Goal: Find contact information: Find contact information

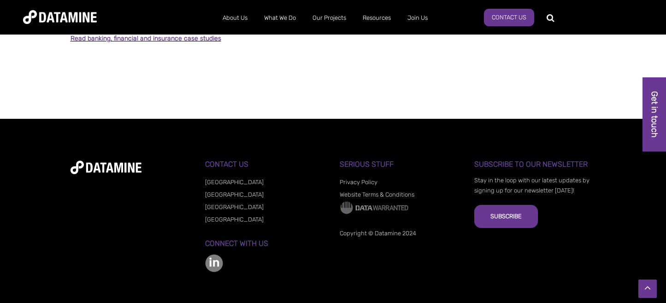
scroll to position [820, 0]
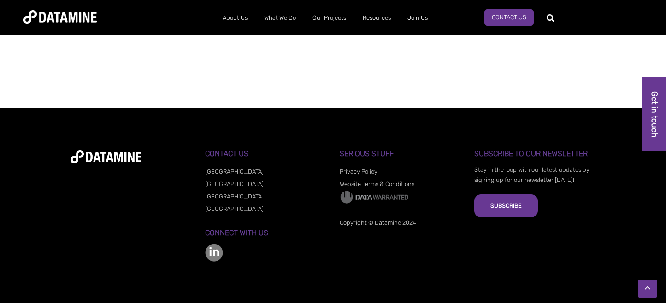
click at [222, 199] on link "[GEOGRAPHIC_DATA]" at bounding box center [234, 196] width 59 height 7
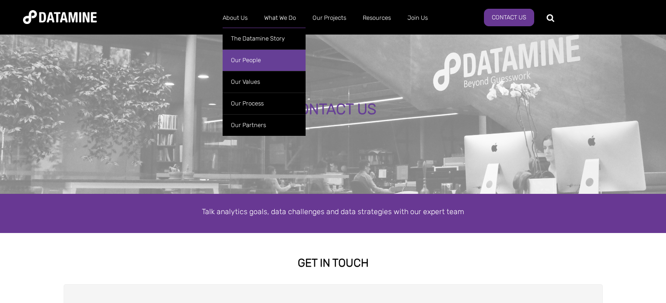
click at [239, 60] on link "Our People" at bounding box center [264, 60] width 83 height 22
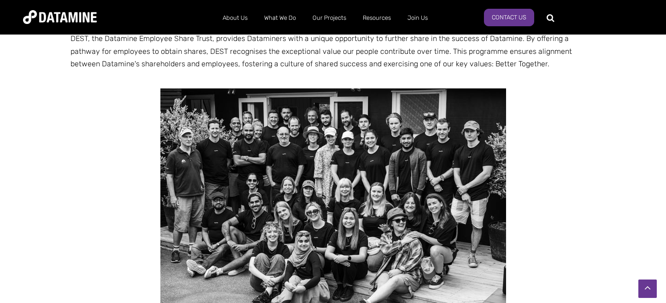
scroll to position [1676, 0]
